Goal: Information Seeking & Learning: Understand process/instructions

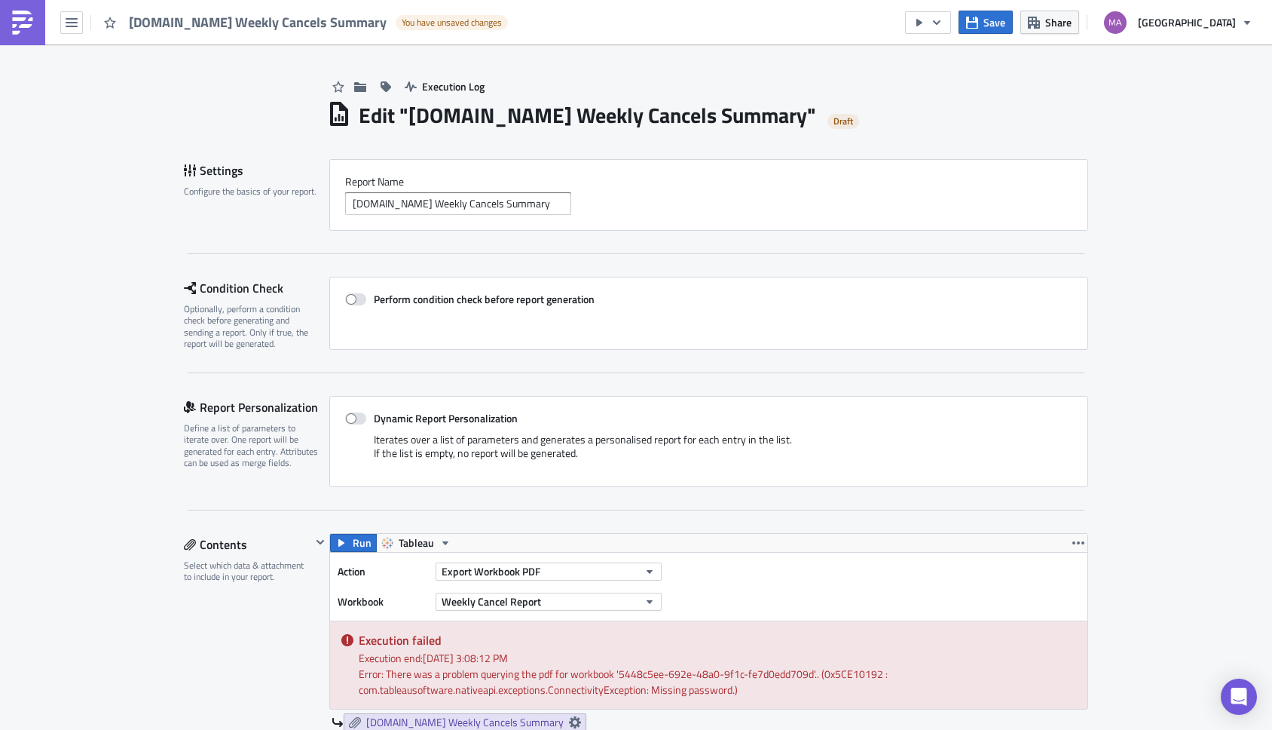
click at [1255, 25] on button "[GEOGRAPHIC_DATA]" at bounding box center [1178, 22] width 166 height 33
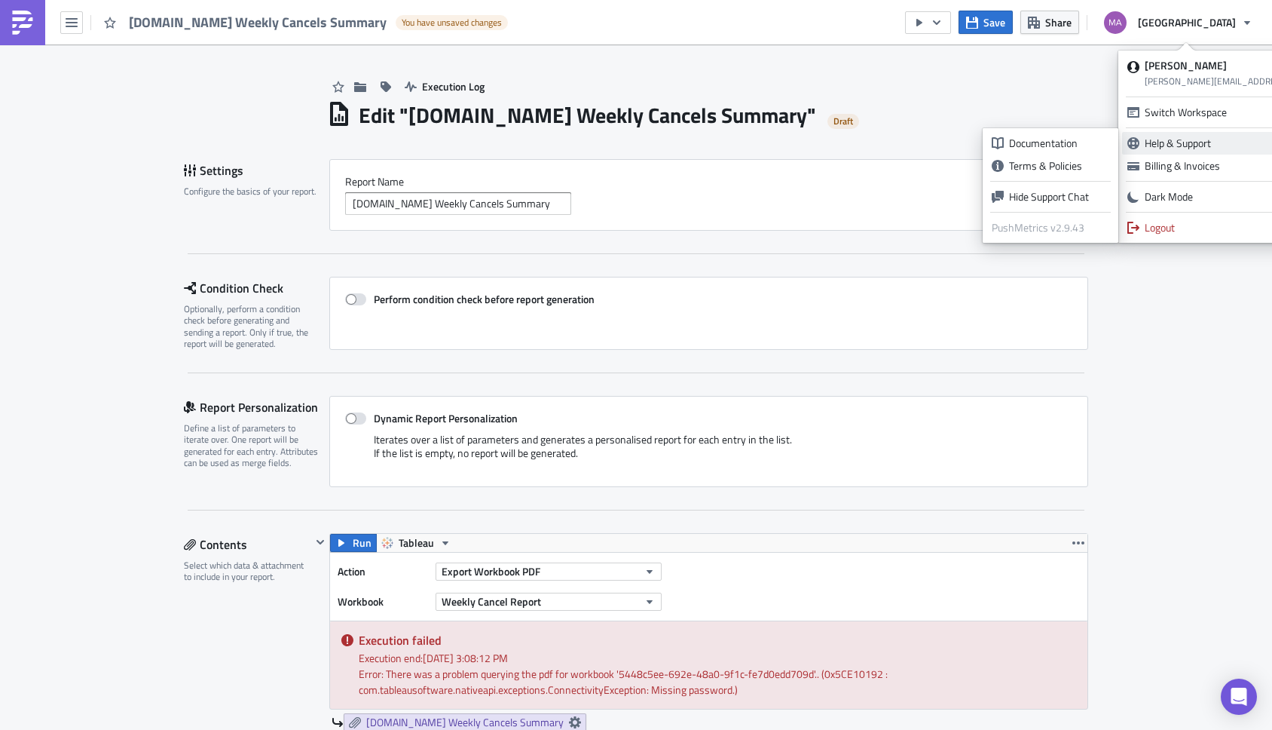
click at [1201, 139] on div "Help & Support" at bounding box center [1278, 143] width 266 height 15
click at [1073, 136] on div "Documentation" at bounding box center [1059, 143] width 100 height 15
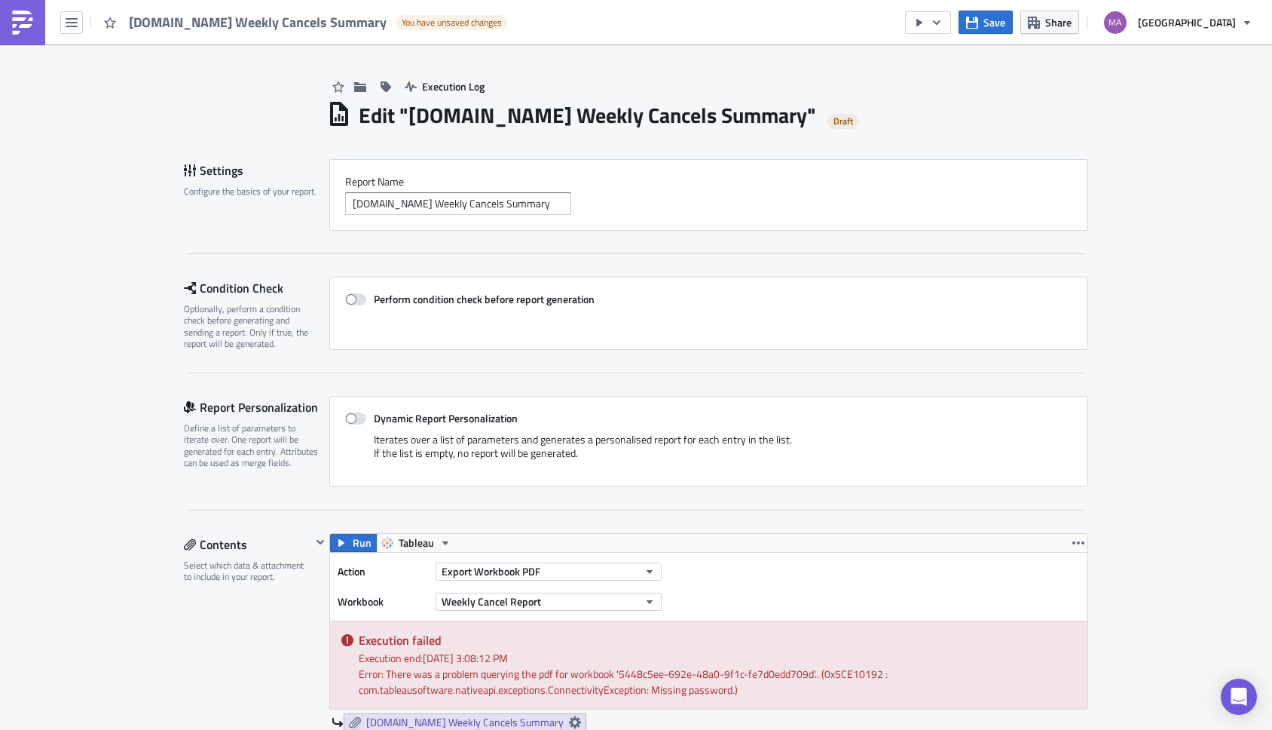
click at [20, 24] on img at bounding box center [23, 23] width 24 height 24
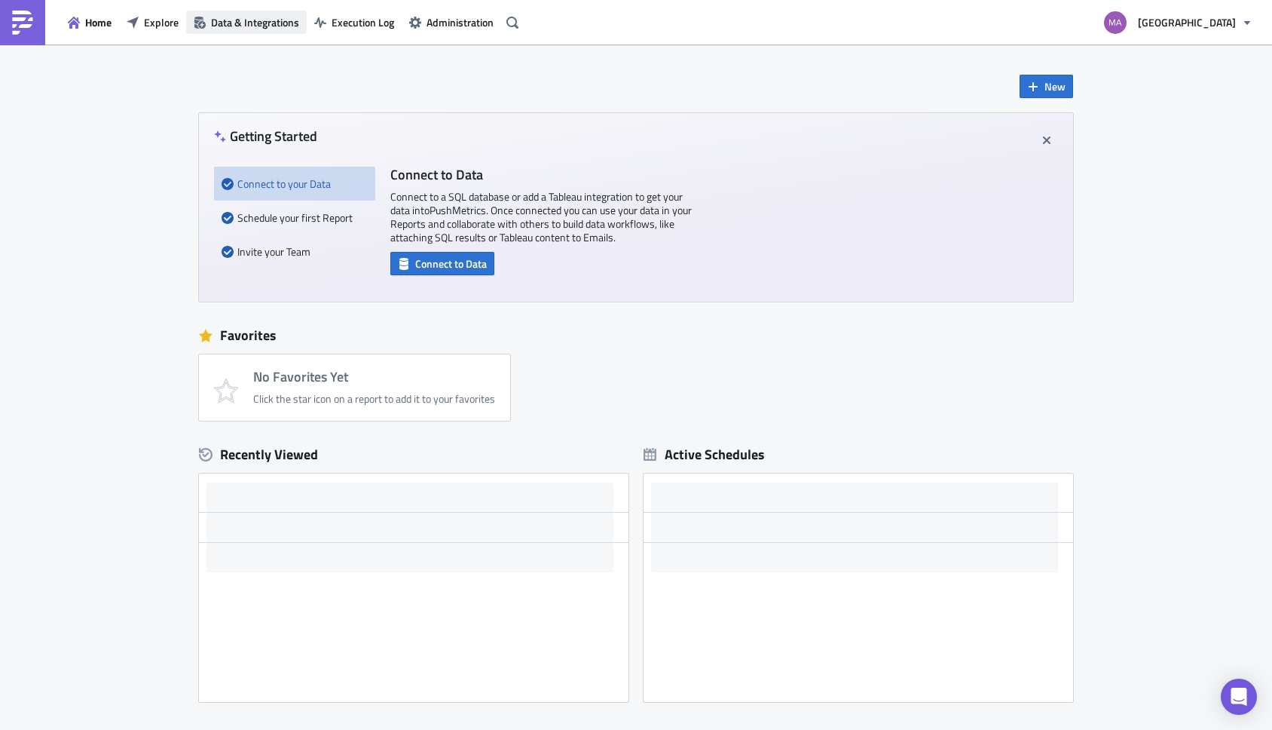
click at [237, 26] on span "Data & Integrations" at bounding box center [255, 22] width 88 height 16
